Goal: Information Seeking & Learning: Learn about a topic

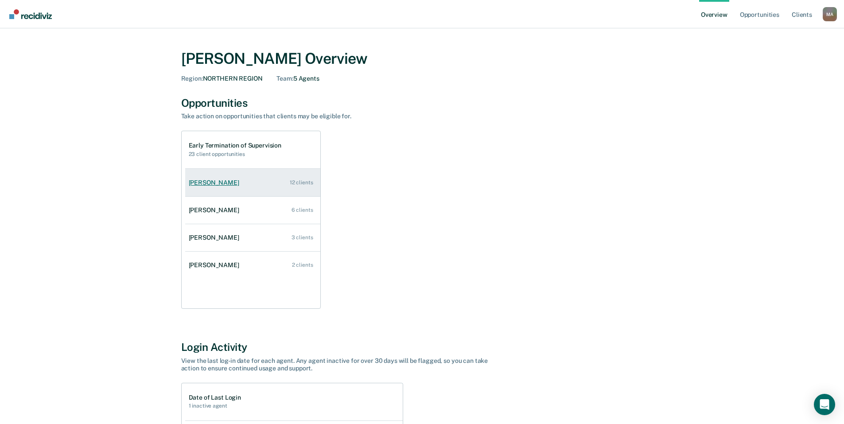
click at [302, 183] on div "12 clients" at bounding box center [301, 182] width 23 height 6
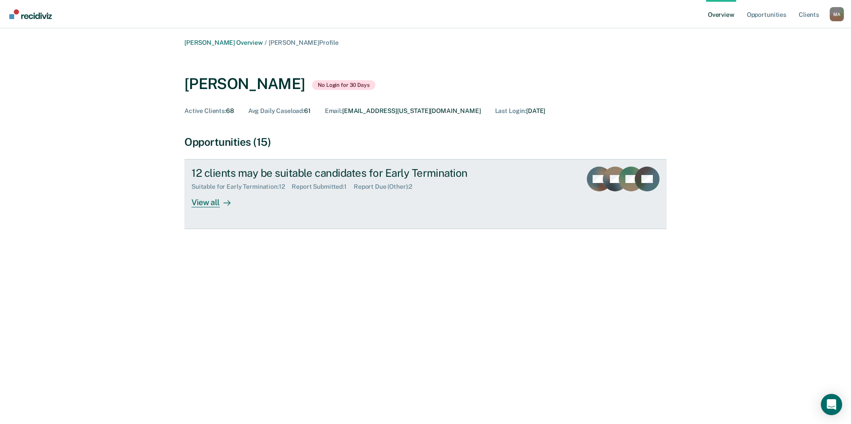
click at [214, 200] on div "View all" at bounding box center [216, 199] width 50 height 17
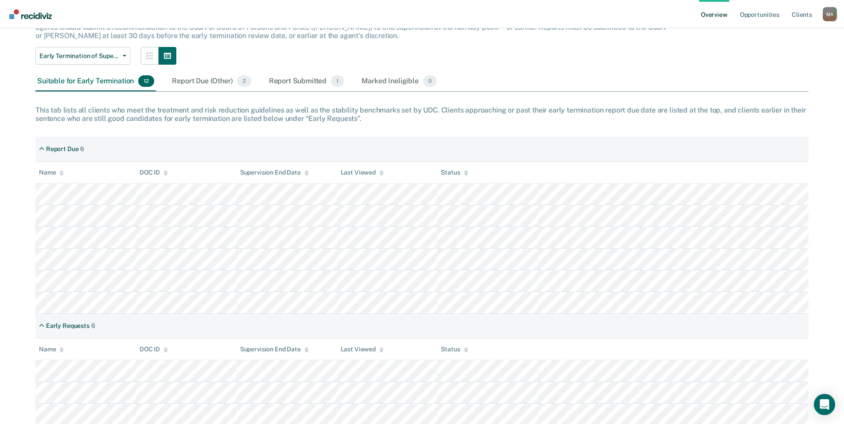
scroll to position [166, 0]
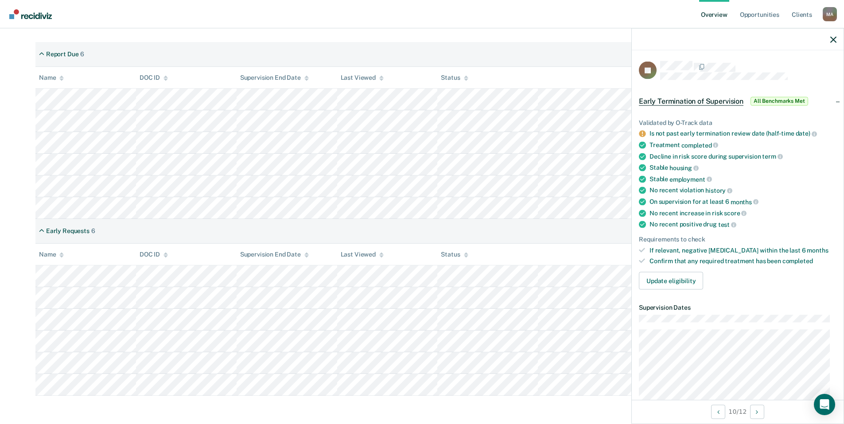
click at [556, 250] on th at bounding box center [673, 255] width 271 height 22
click at [835, 41] on icon "button" at bounding box center [833, 39] width 6 height 6
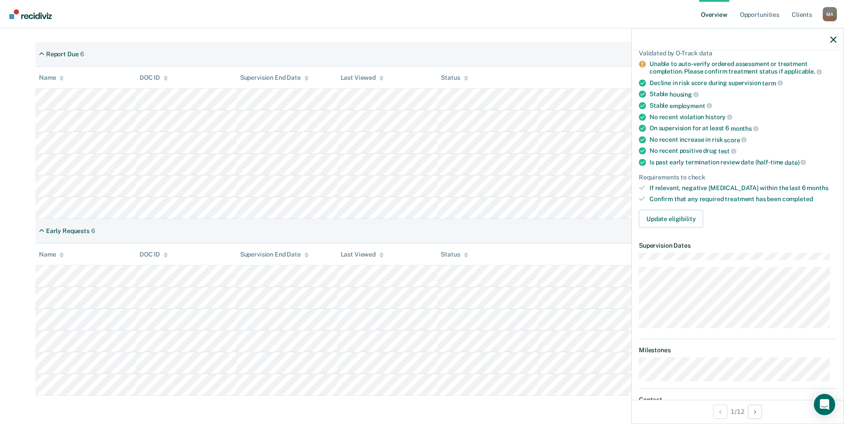
scroll to position [89, 0]
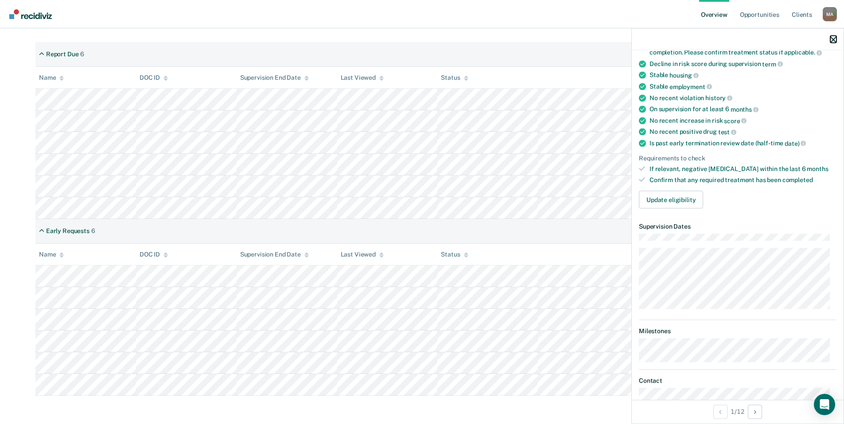
click at [834, 36] on icon "button" at bounding box center [833, 39] width 6 height 6
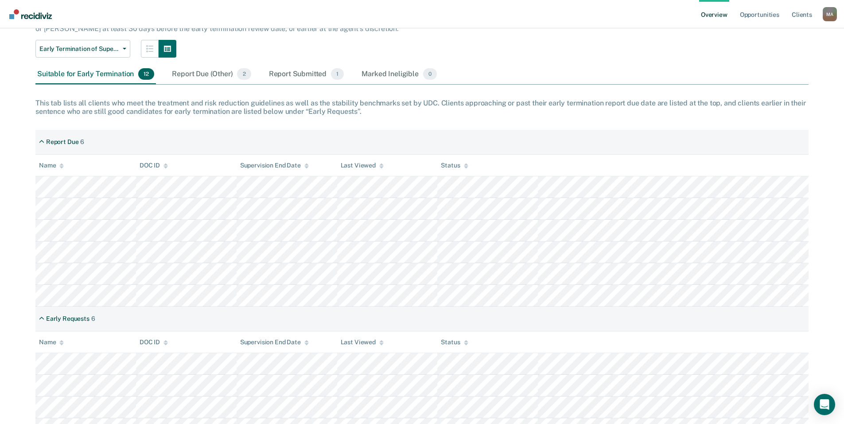
scroll to position [0, 0]
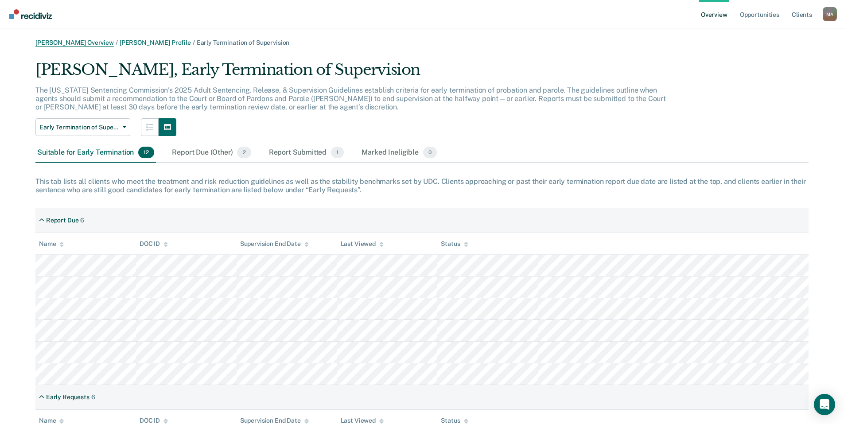
click at [71, 41] on link "[PERSON_NAME] Overview" at bounding box center [74, 43] width 78 height 8
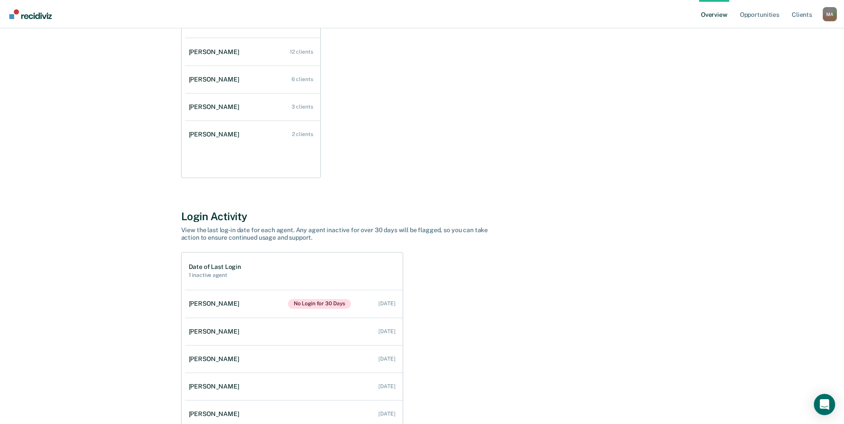
scroll to position [133, 0]
